Goal: Task Accomplishment & Management: Manage account settings

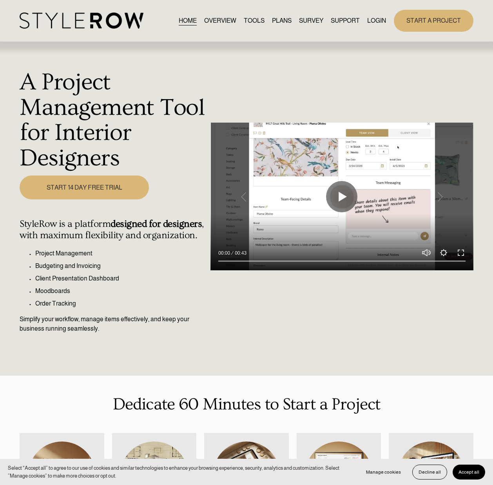
click at [375, 20] on link "LOGIN" at bounding box center [376, 20] width 19 height 11
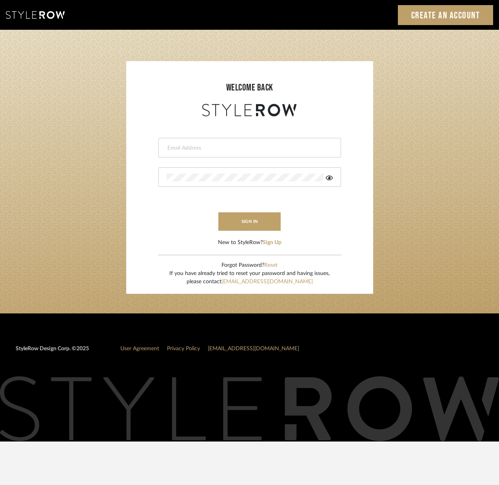
type input "[PERSON_NAME][EMAIL_ADDRESS][DOMAIN_NAME]"
drag, startPoint x: 248, startPoint y: 220, endPoint x: 232, endPoint y: 216, distance: 15.6
click at [248, 220] on button "sign in" at bounding box center [249, 221] width 63 height 18
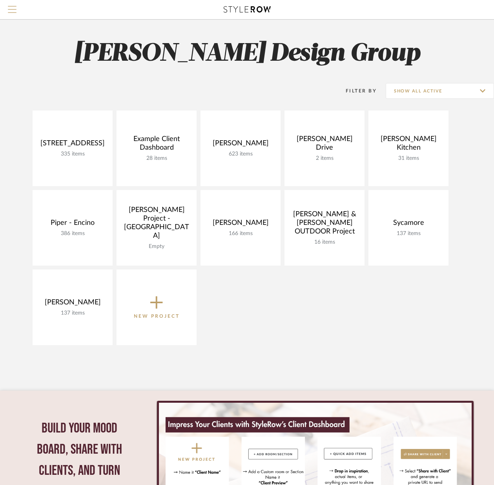
click at [8, 11] on span "Menu" at bounding box center [12, 12] width 9 height 12
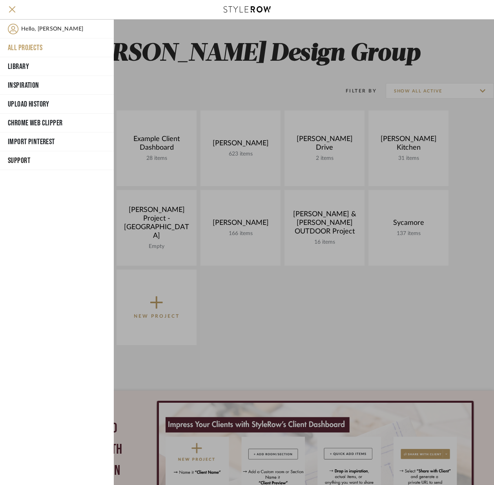
click at [36, 29] on span "Hello, Shellie" at bounding box center [52, 29] width 62 height 11
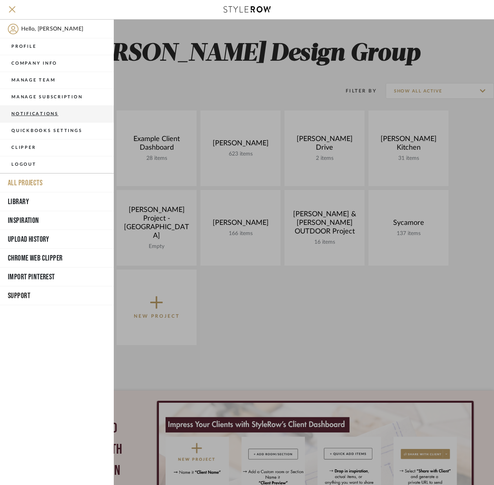
click at [45, 113] on button "Notifications" at bounding box center [57, 114] width 114 height 17
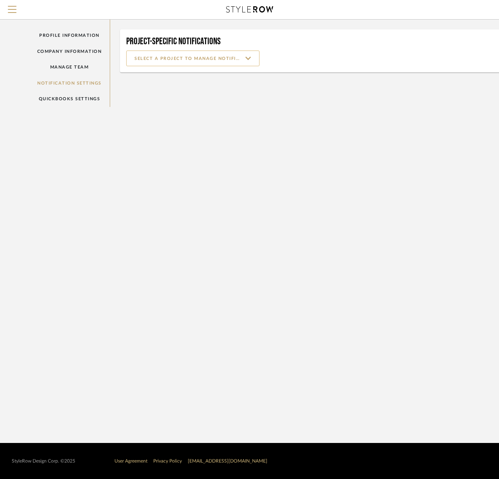
click at [252, 58] on input at bounding box center [192, 59] width 133 height 16
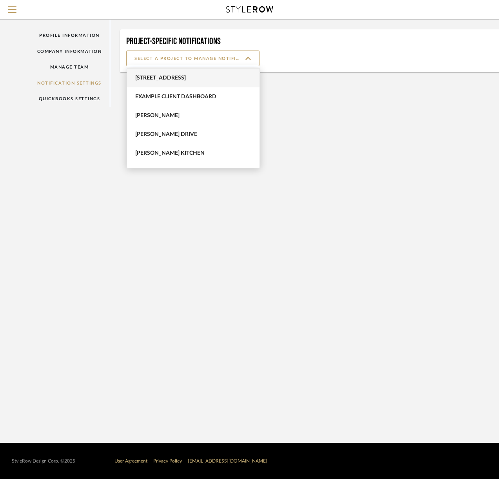
click at [160, 76] on span "6135 N. 51st Place" at bounding box center [194, 78] width 118 height 7
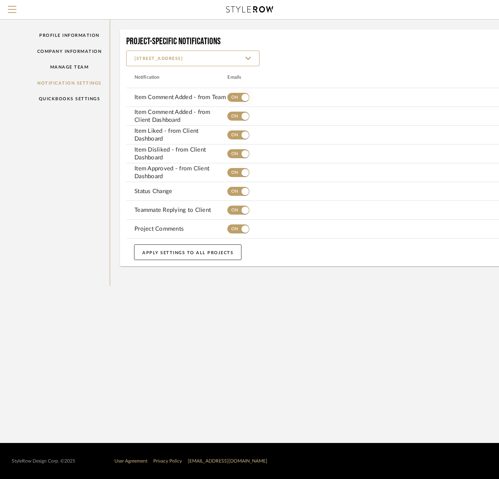
click at [233, 100] on span "button" at bounding box center [238, 97] width 22 height 9
click at [234, 116] on span "button" at bounding box center [238, 116] width 22 height 9
drag, startPoint x: 234, startPoint y: 134, endPoint x: 233, endPoint y: 157, distance: 23.1
click at [234, 134] on span "button" at bounding box center [238, 135] width 22 height 9
drag, startPoint x: 233, startPoint y: 154, endPoint x: 237, endPoint y: 168, distance: 13.8
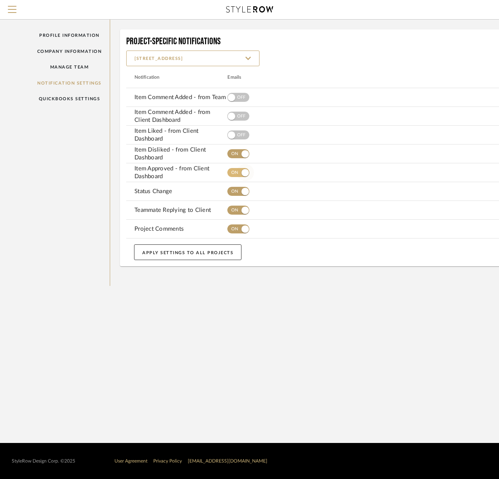
click at [233, 154] on span "button" at bounding box center [238, 153] width 22 height 9
click at [236, 171] on span "button" at bounding box center [238, 172] width 22 height 9
drag, startPoint x: 235, startPoint y: 190, endPoint x: 238, endPoint y: 204, distance: 14.9
click at [235, 190] on span "button" at bounding box center [238, 191] width 22 height 9
drag, startPoint x: 234, startPoint y: 211, endPoint x: 236, endPoint y: 214, distance: 4.4
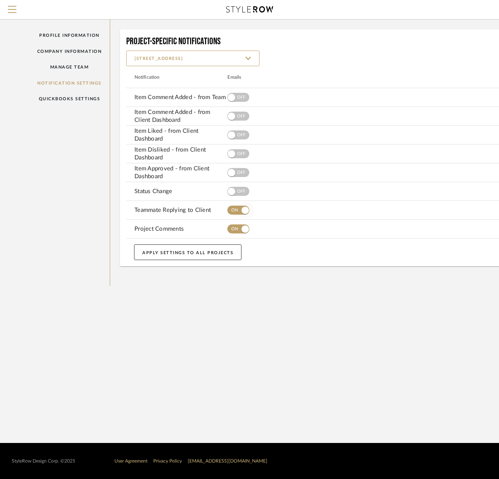
click at [235, 211] on span "button" at bounding box center [238, 210] width 22 height 9
click at [238, 226] on span "button" at bounding box center [245, 229] width 17 height 17
click at [202, 254] on button "APPLY SETTINGS TO ALL PROJECTS" at bounding box center [187, 253] width 107 height 16
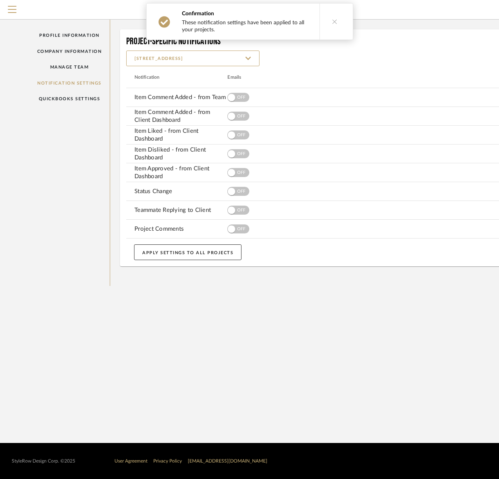
scroll to position [0, 0]
click at [332, 20] on div "Project-Specific Notifications 6135 N. 51st Place Notification Emails Item Comm…" at bounding box center [323, 153] width 427 height 267
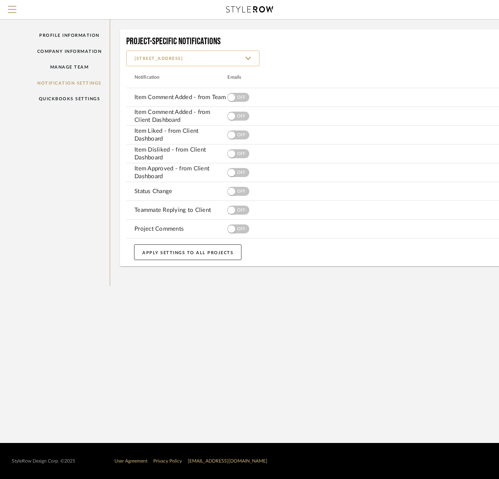
scroll to position [0, 0]
click at [147, 55] on input "6135 N. 51st Place" at bounding box center [192, 59] width 133 height 16
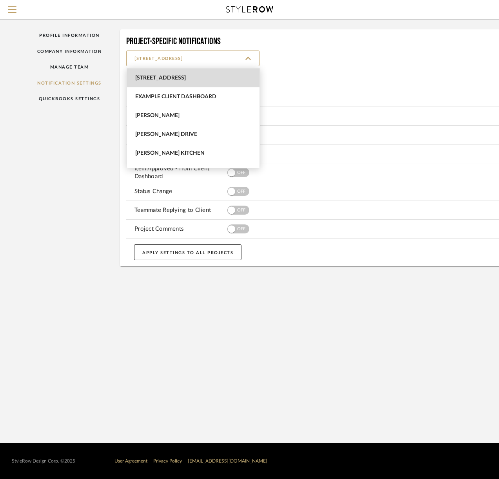
click at [165, 78] on span "6135 N. 51st Place" at bounding box center [194, 78] width 118 height 7
type input "6135 N. 51st Place"
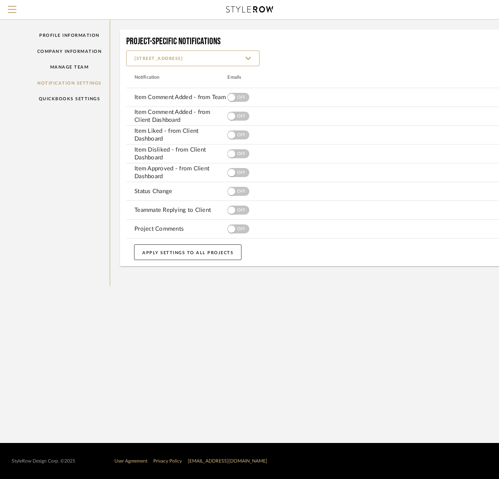
drag, startPoint x: 76, startPoint y: 166, endPoint x: 90, endPoint y: 171, distance: 14.9
click at [76, 166] on div "Profile Information Company Information Manage Team Notification Settings Quick…" at bounding box center [70, 153] width 82 height 267
click at [10, 8] on span "Menu" at bounding box center [12, 12] width 9 height 12
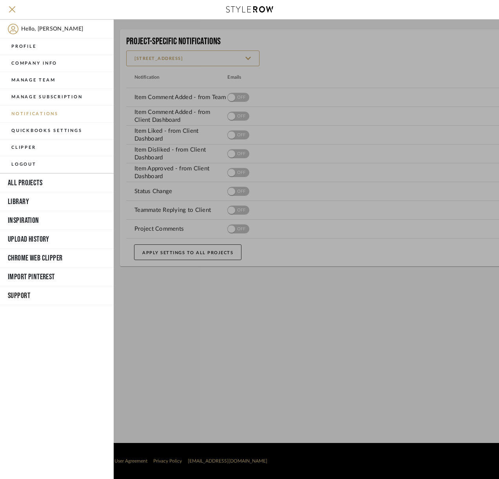
click at [26, 166] on button "Logout" at bounding box center [57, 164] width 114 height 17
